Goal: Task Accomplishment & Management: Manage account settings

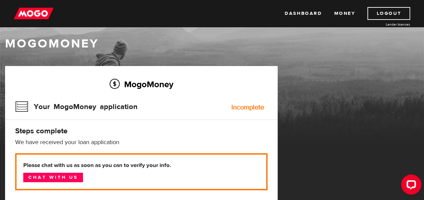
scroll to position [6, 0]
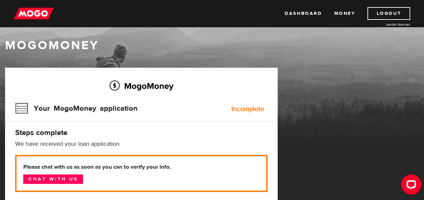
click at [31, 15] on img at bounding box center [34, 13] width 40 height 13
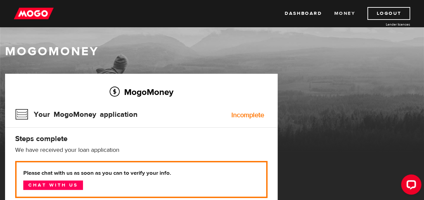
click at [348, 11] on link "Money" at bounding box center [344, 13] width 21 height 13
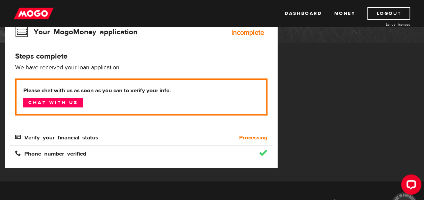
scroll to position [86, 0]
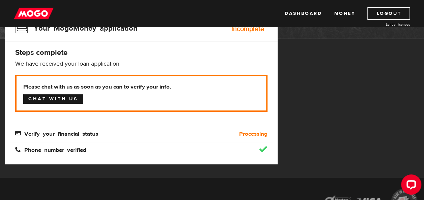
click at [63, 101] on link "Chat with us" at bounding box center [53, 98] width 60 height 9
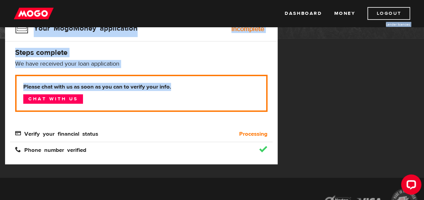
drag, startPoint x: 423, startPoint y: 72, endPoint x: 405, endPoint y: 11, distance: 63.5
click at [405, 11] on body "Dashboard Money Logout Lender licences Dashboard Money Logout Lender licences M…" at bounding box center [212, 14] width 424 height 200
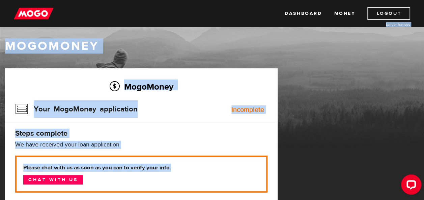
scroll to position [0, 0]
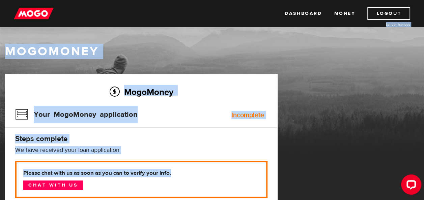
click at [45, 10] on img at bounding box center [34, 13] width 40 height 13
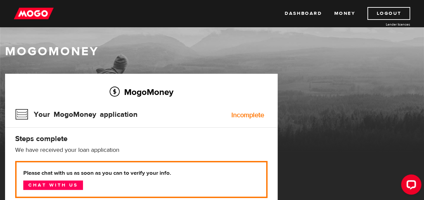
click at [126, 145] on div "MogoMoney Your MogoMoney application Incomplete Steps complete We have received…" at bounding box center [141, 162] width 272 height 177
click at [396, 18] on link "Logout" at bounding box center [388, 13] width 43 height 13
